Goal: Task Accomplishment & Management: Complete application form

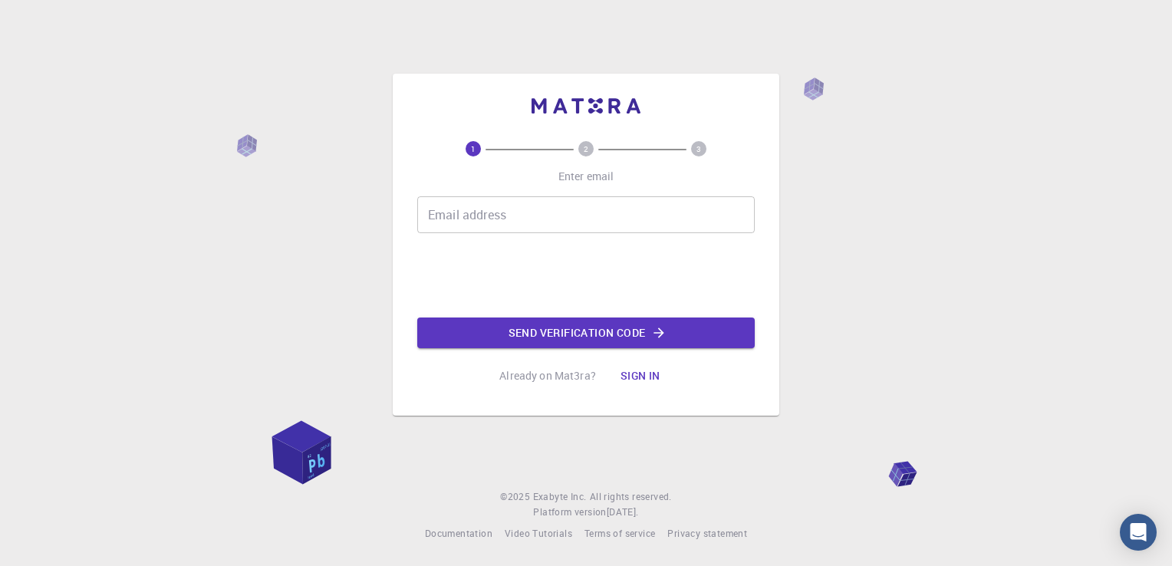
click at [470, 224] on input "Email address" at bounding box center [585, 214] width 337 height 37
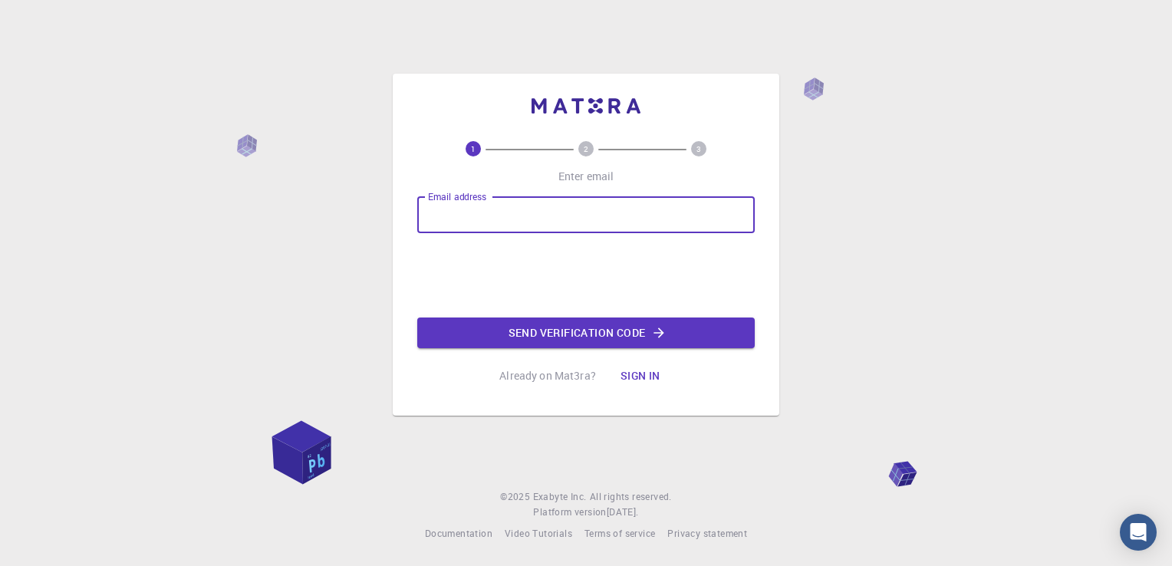
type input "[EMAIL_ADDRESS][DOMAIN_NAME]"
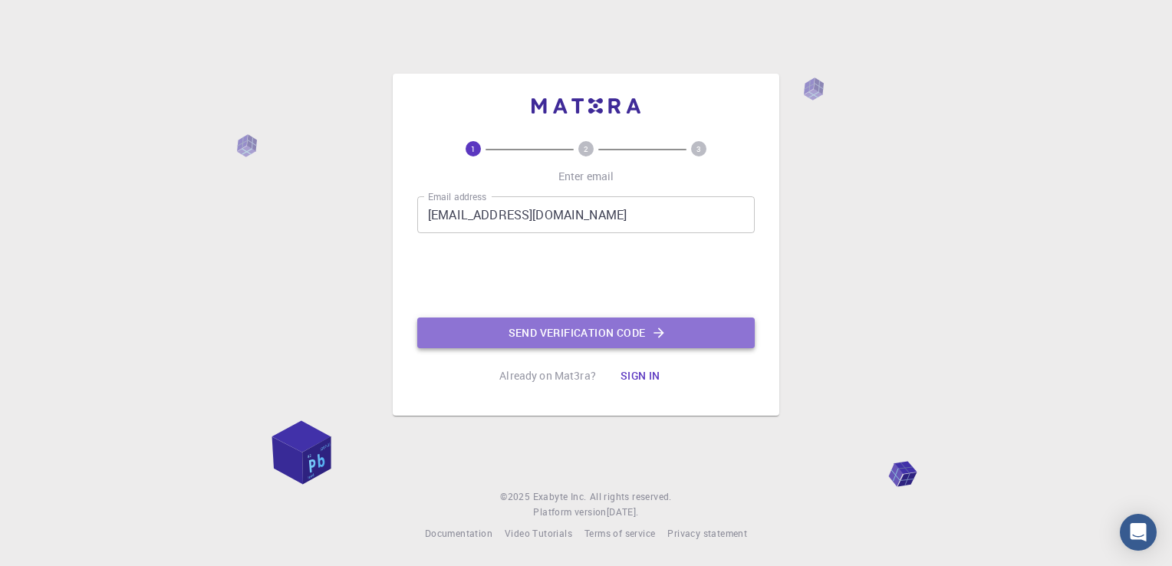
click at [568, 331] on button "Send verification code" at bounding box center [585, 332] width 337 height 31
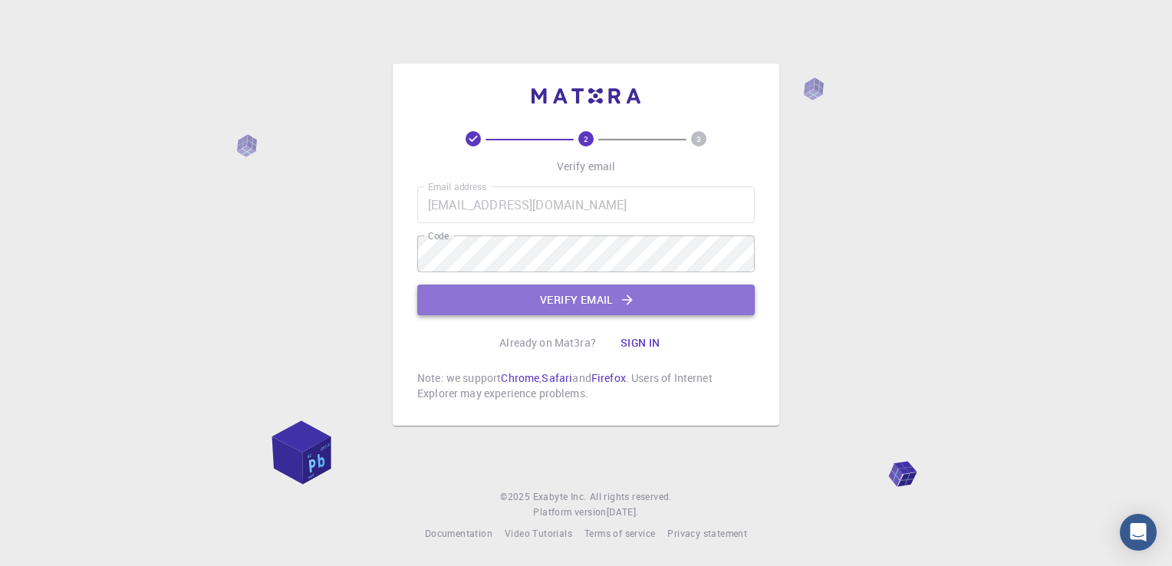
click at [531, 305] on button "Verify email" at bounding box center [585, 300] width 337 height 31
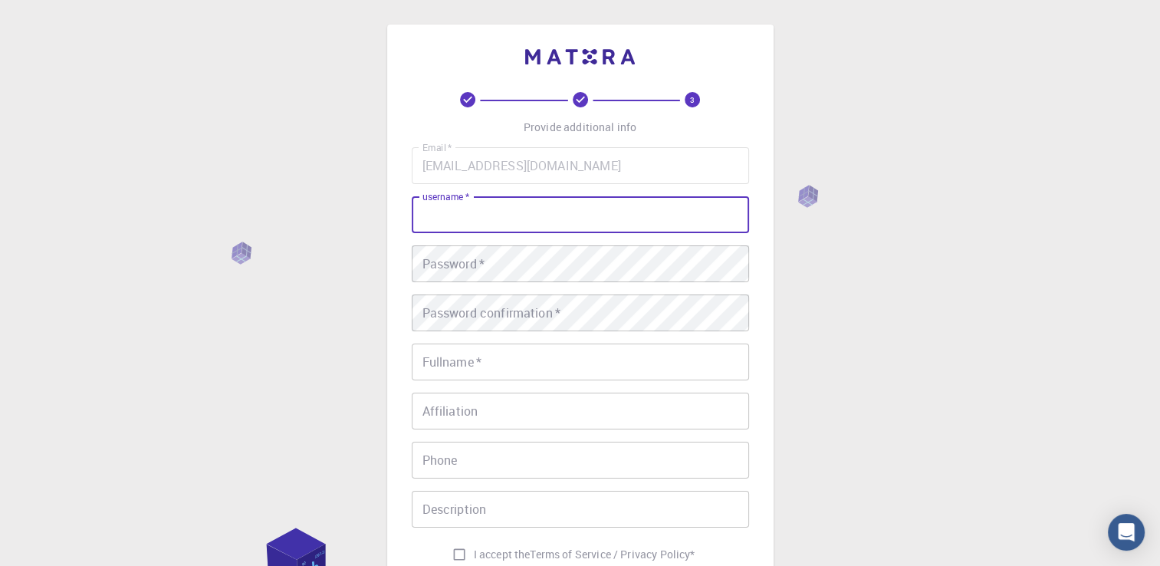
click at [549, 223] on input "username   *" at bounding box center [580, 214] width 337 height 37
type input "[PERSON_NAME]"
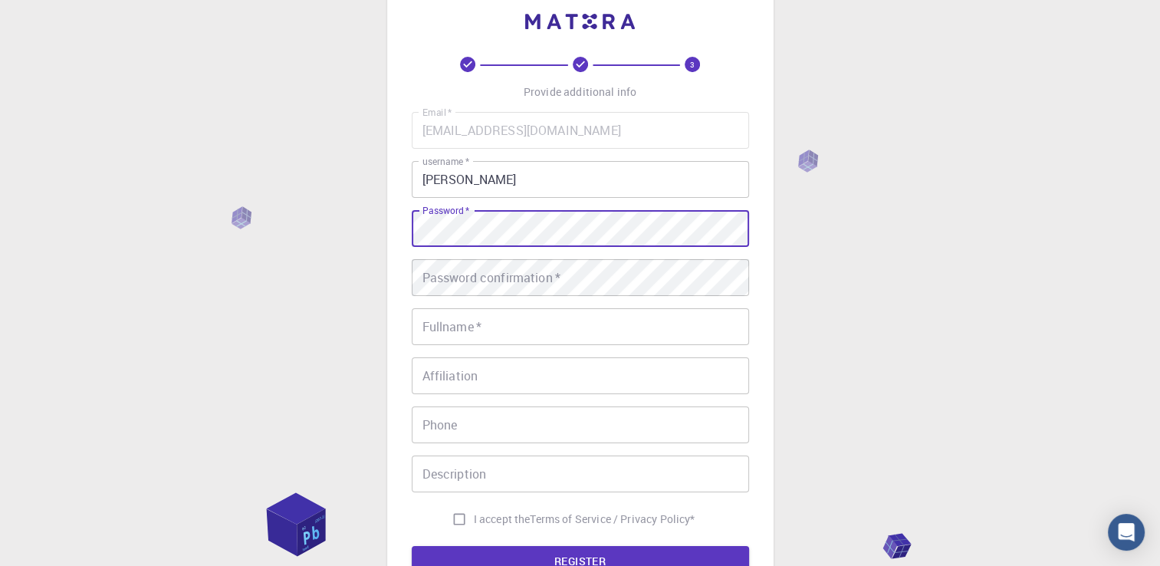
scroll to position [34, 0]
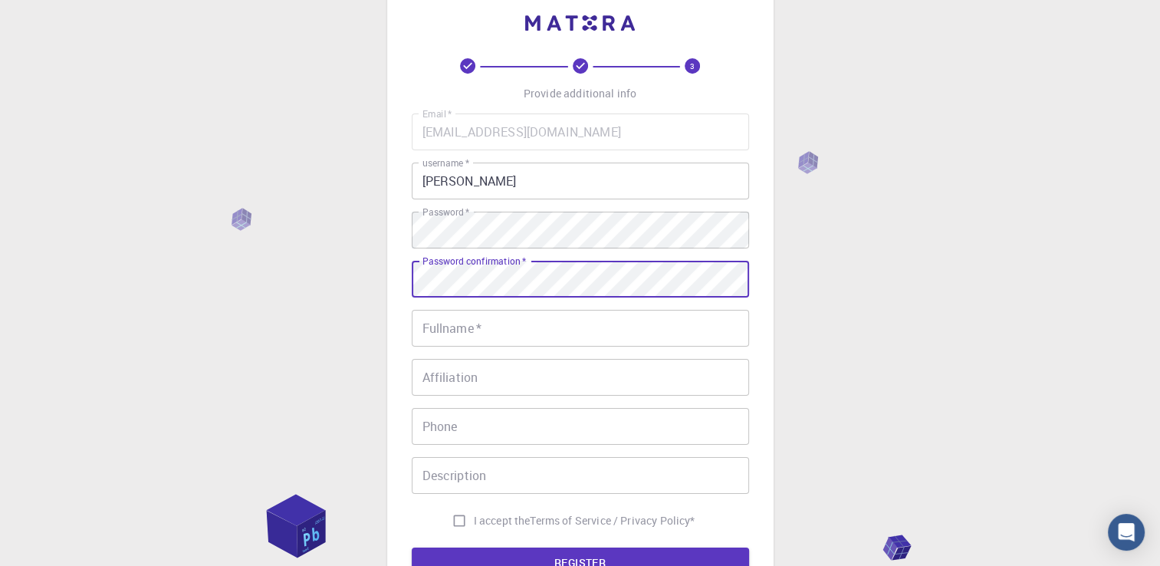
click at [508, 327] on input "Fullname   *" at bounding box center [580, 328] width 337 height 37
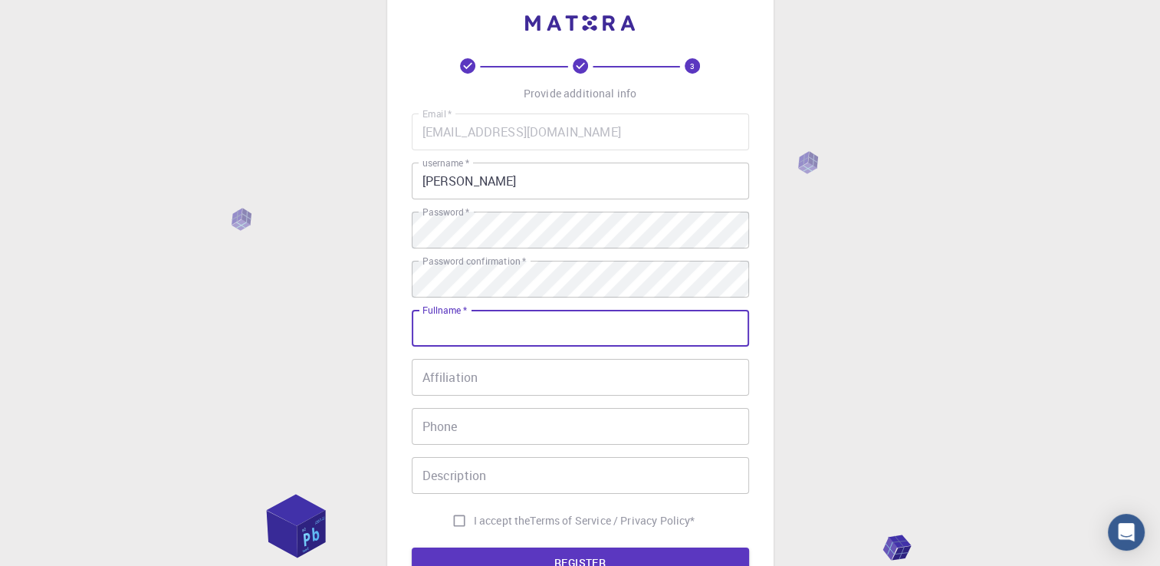
type input "[PERSON_NAME]"
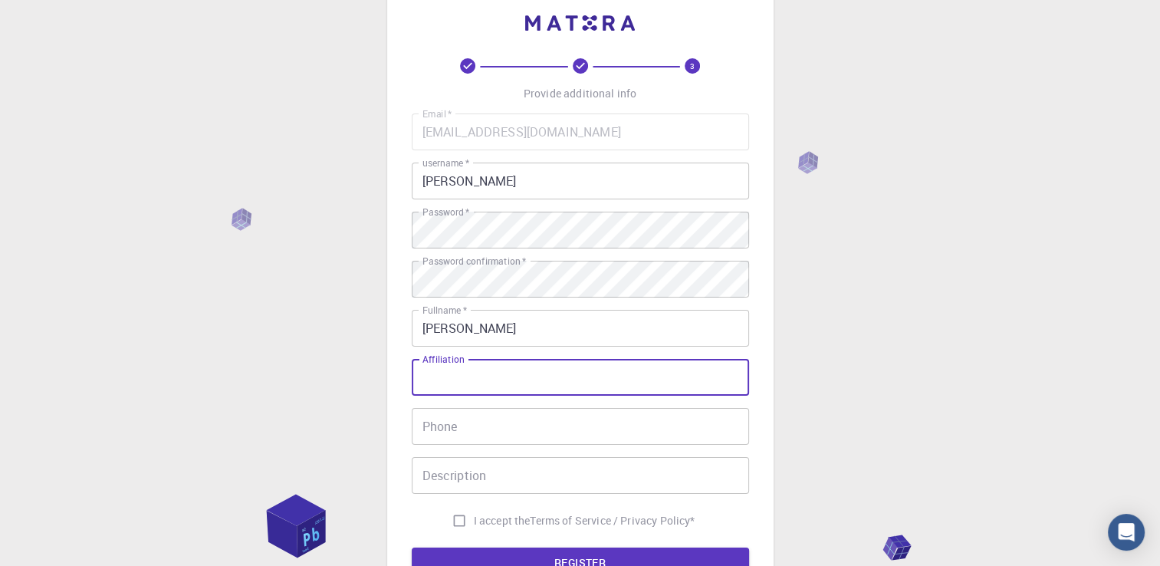
click at [498, 389] on input "Affiliation" at bounding box center [580, 377] width 337 height 37
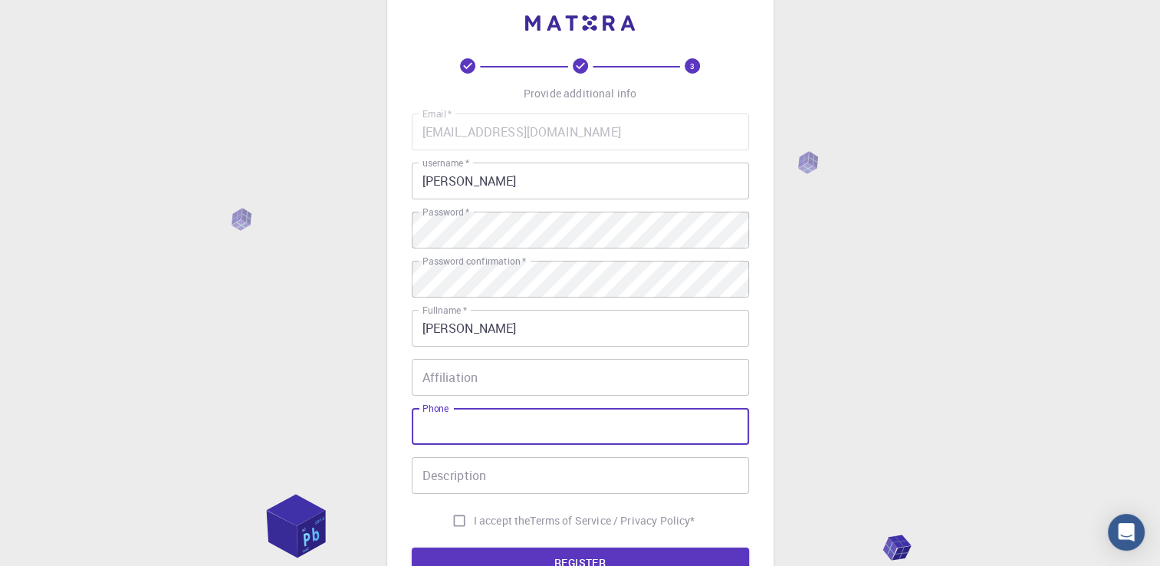
click at [500, 425] on input "Phone" at bounding box center [580, 426] width 337 height 37
type input "9503733807"
click at [492, 478] on input "Description" at bounding box center [580, 475] width 337 height 37
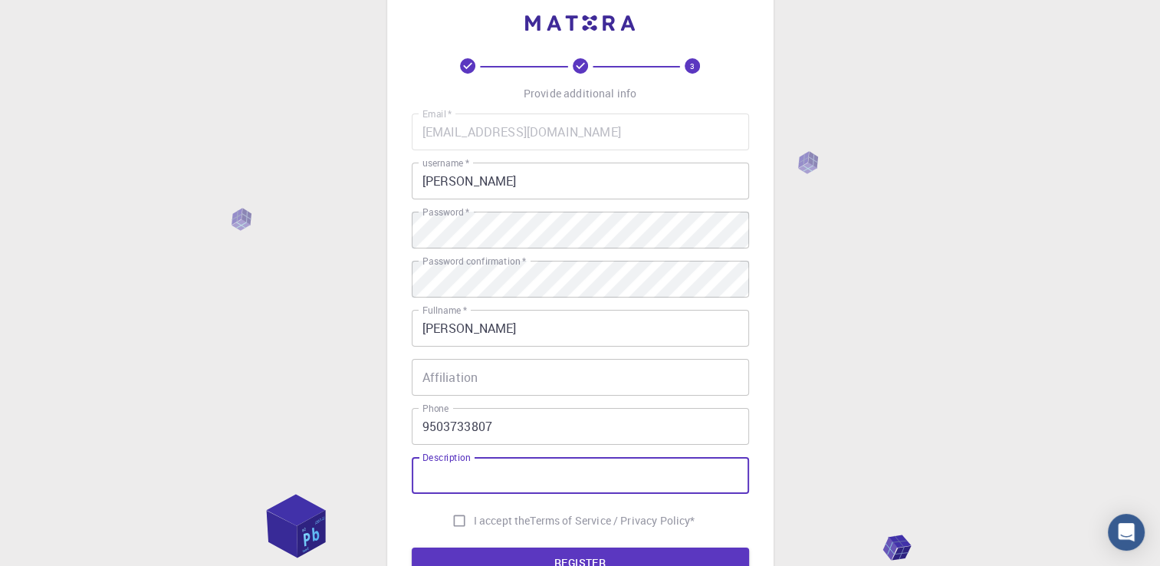
click at [542, 469] on input "Description" at bounding box center [580, 475] width 337 height 37
click at [542, 469] on input "o" at bounding box center [580, 475] width 337 height 37
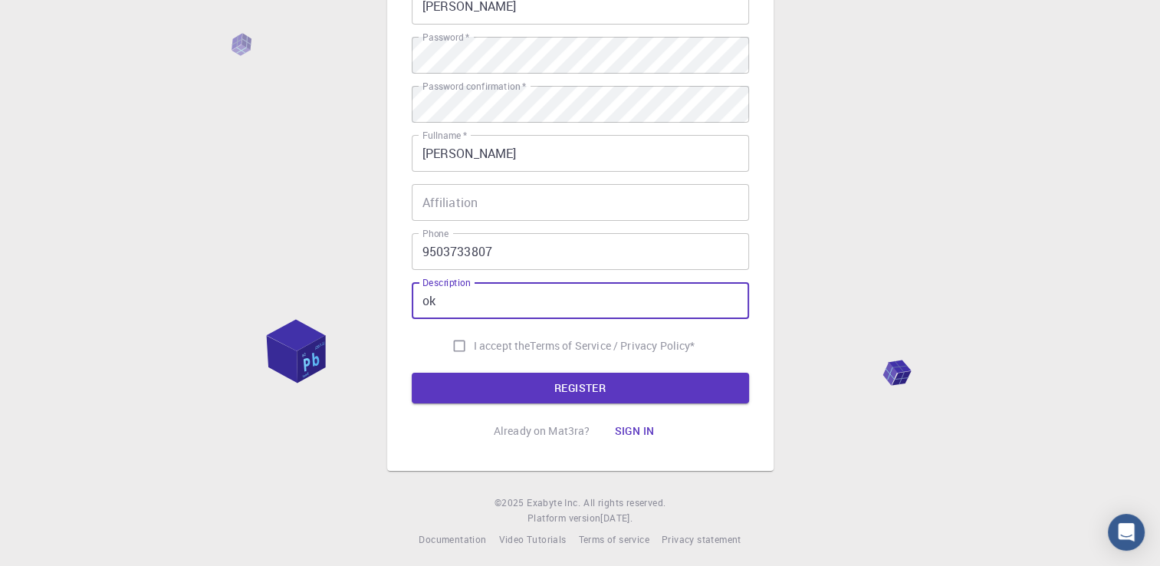
scroll to position [214, 0]
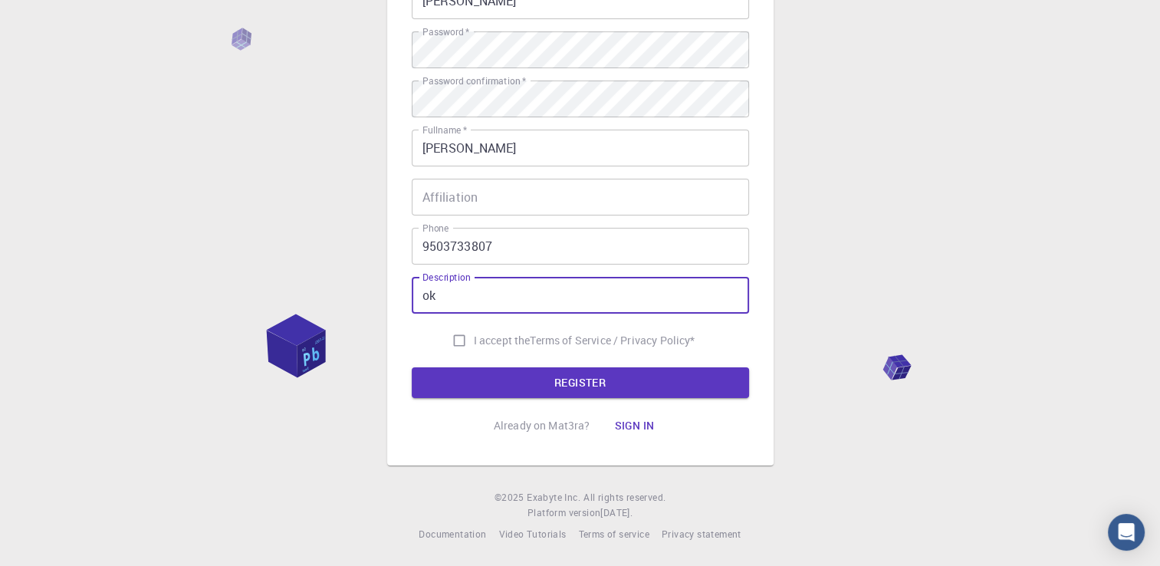
type input "ok"
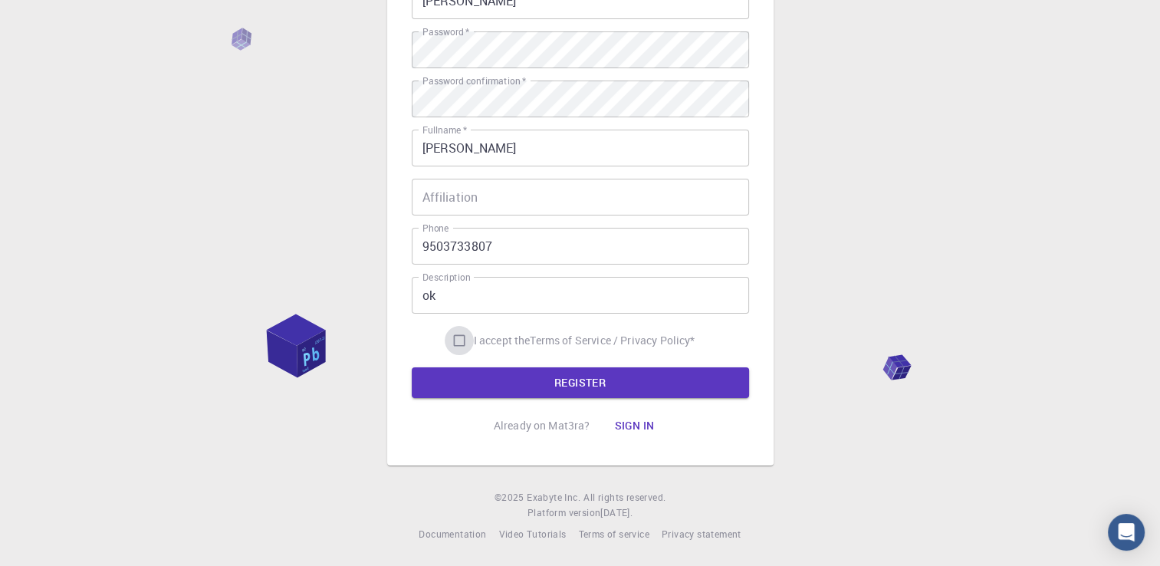
click at [454, 341] on input "I accept the Terms of Service / Privacy Policy *" at bounding box center [459, 340] width 29 height 29
checkbox input "true"
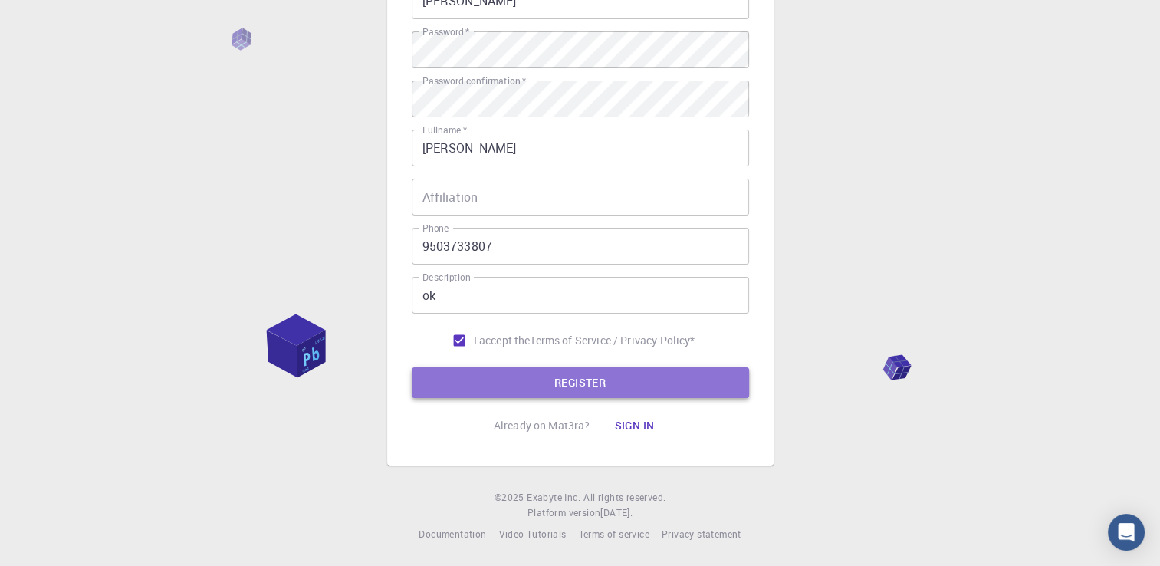
click at [522, 379] on button "REGISTER" at bounding box center [580, 382] width 337 height 31
